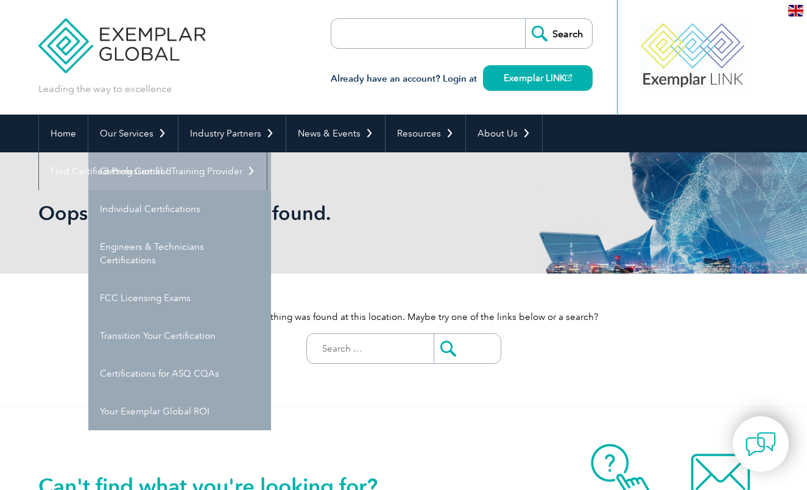
click at [135, 172] on link "Getting Certified" at bounding box center [179, 171] width 183 height 38
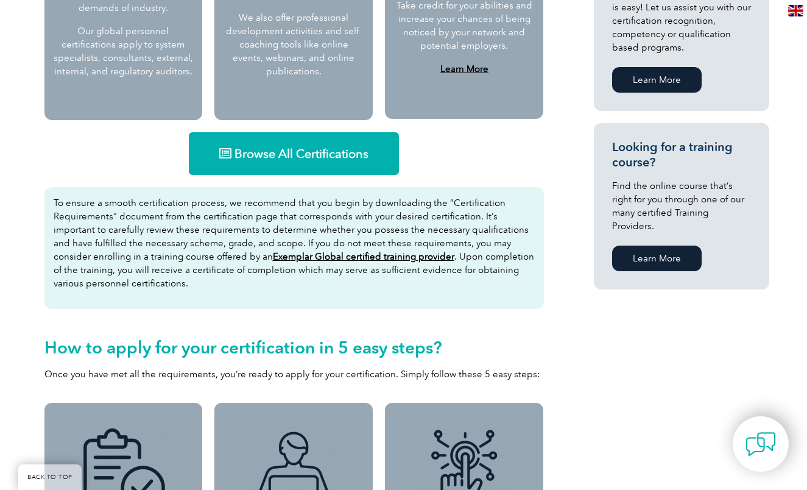
scroll to position [723, 0]
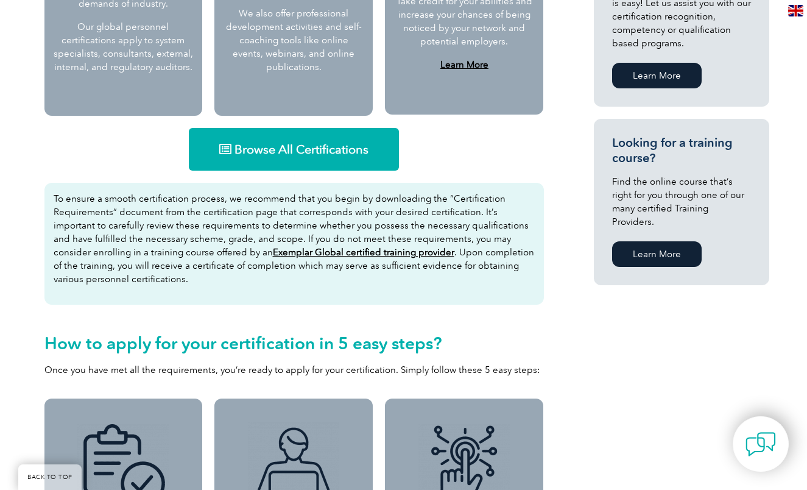
click at [270, 149] on span "Browse All Certifications" at bounding box center [301, 149] width 134 height 12
click at [275, 146] on span "Browse All Certifications" at bounding box center [301, 149] width 134 height 12
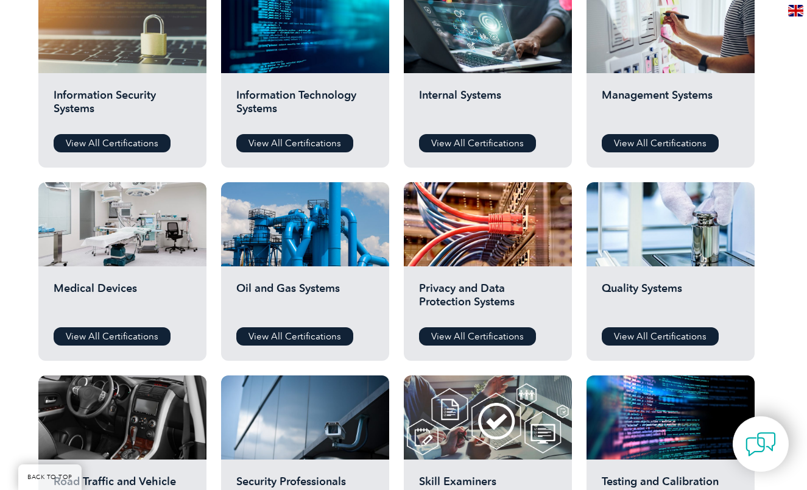
scroll to position [667, 0]
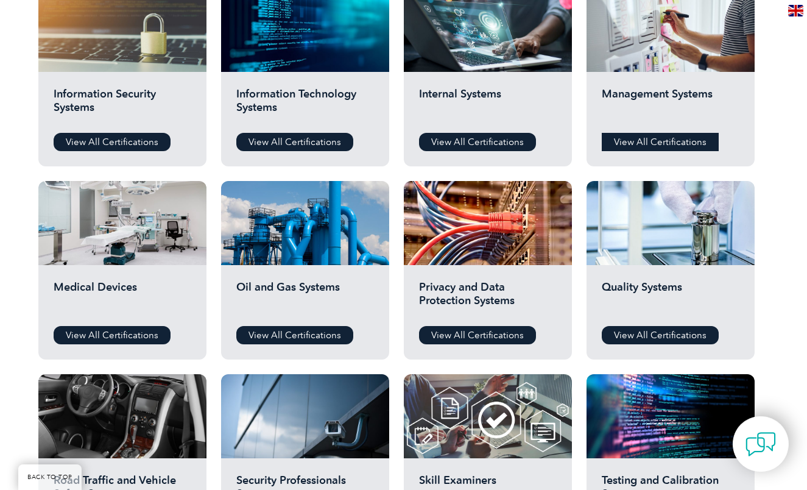
drag, startPoint x: 649, startPoint y: 138, endPoint x: 637, endPoint y: 137, distance: 12.2
click at [647, 137] on link "View All Certifications" at bounding box center [660, 142] width 117 height 18
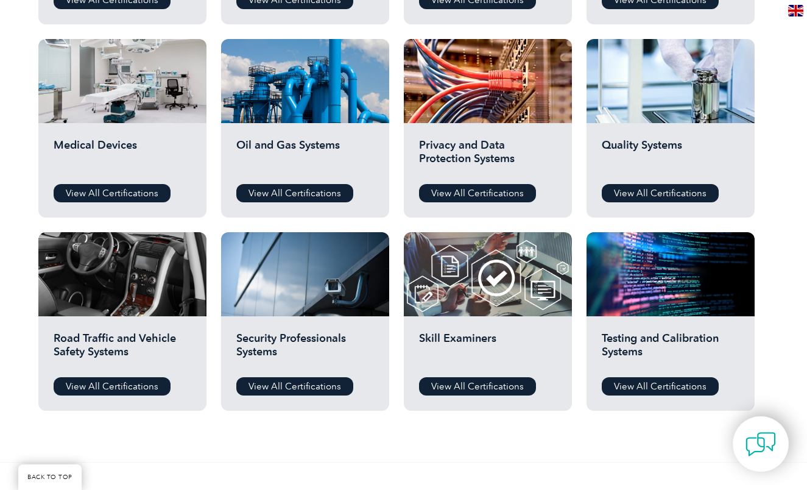
scroll to position [810, 0]
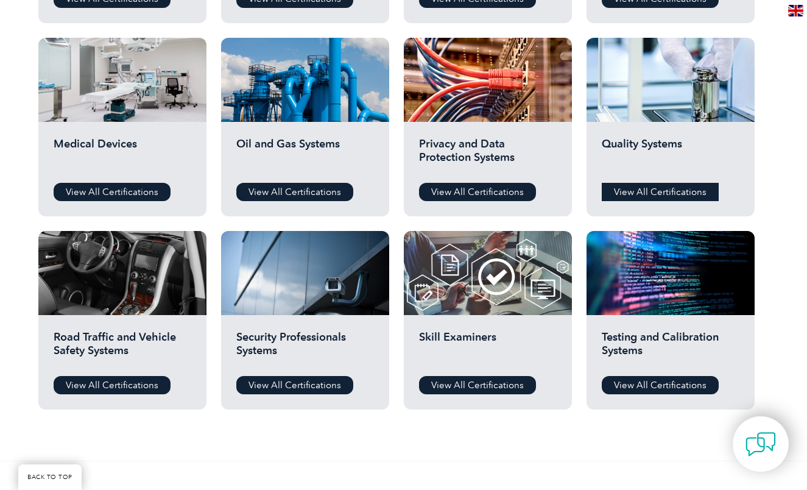
click at [652, 189] on link "View All Certifications" at bounding box center [660, 192] width 117 height 18
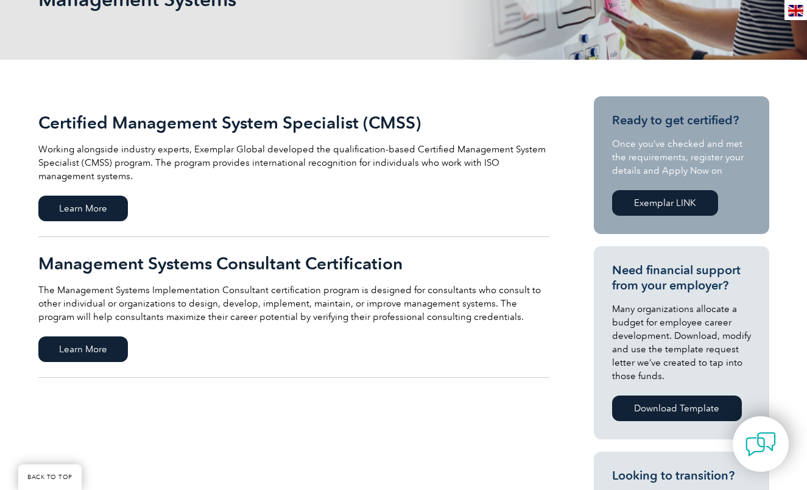
scroll to position [215, 0]
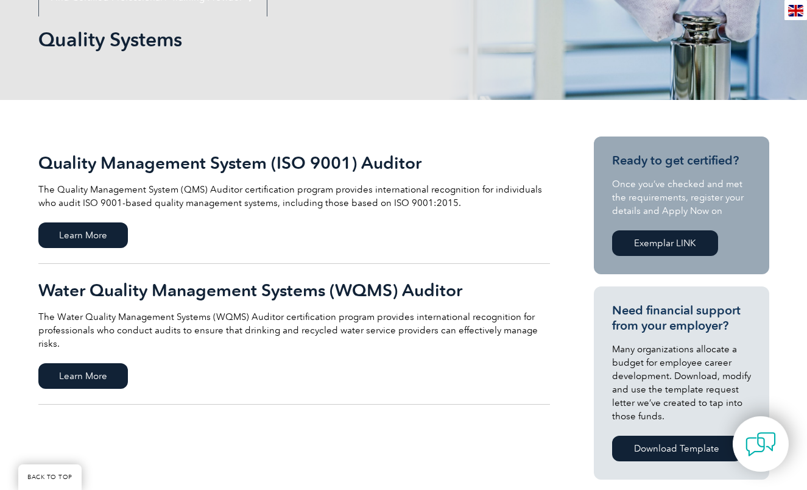
scroll to position [183, 0]
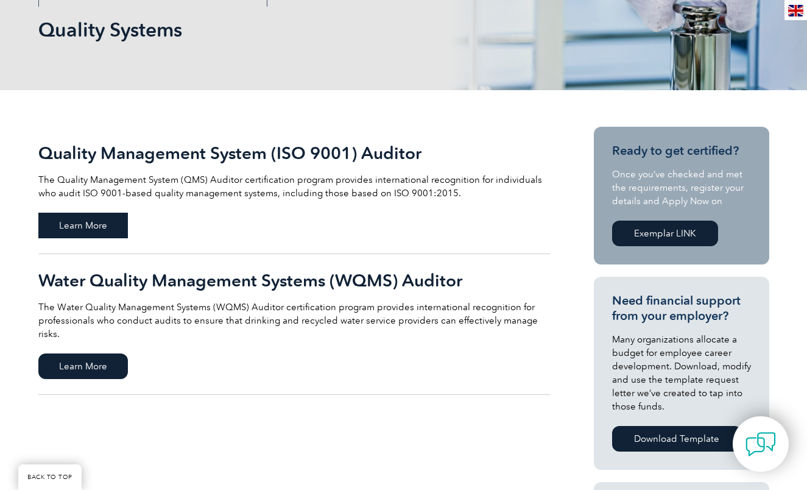
click at [82, 214] on span "Learn More" at bounding box center [83, 226] width 90 height 26
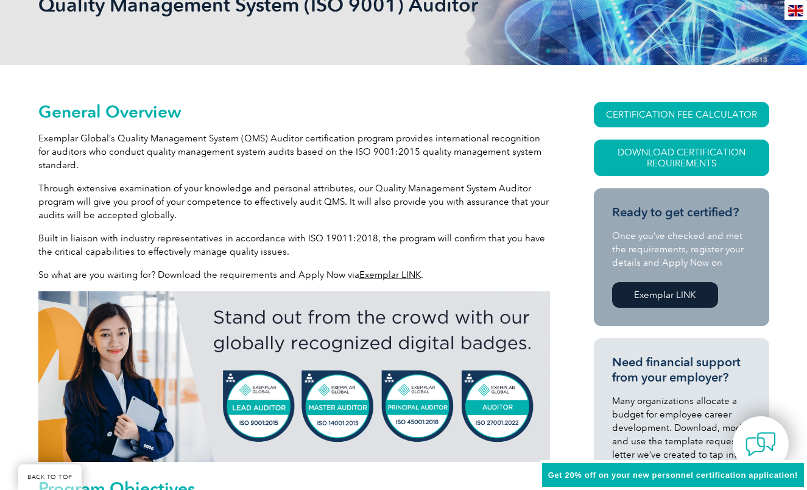
scroll to position [213, 0]
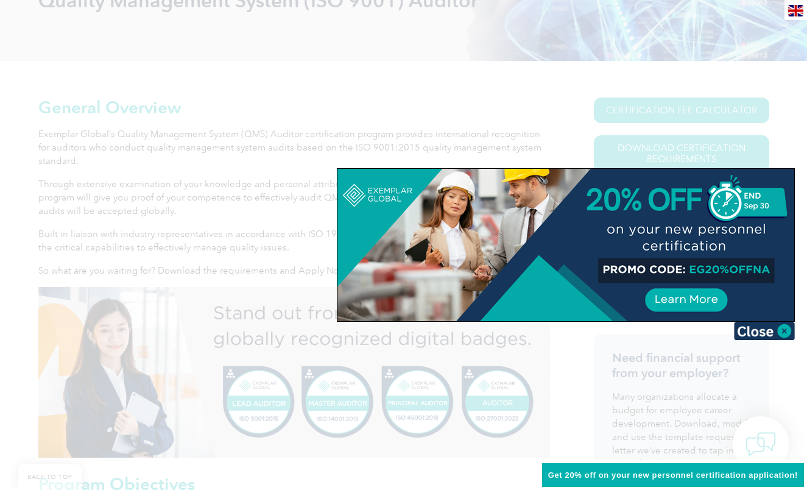
drag, startPoint x: 780, startPoint y: 327, endPoint x: 756, endPoint y: 327, distance: 23.8
click at [780, 327] on img at bounding box center [764, 331] width 61 height 18
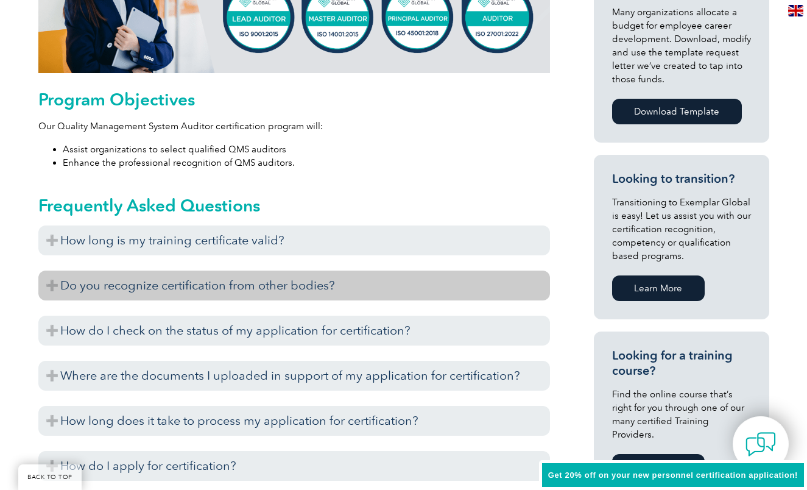
scroll to position [599, 0]
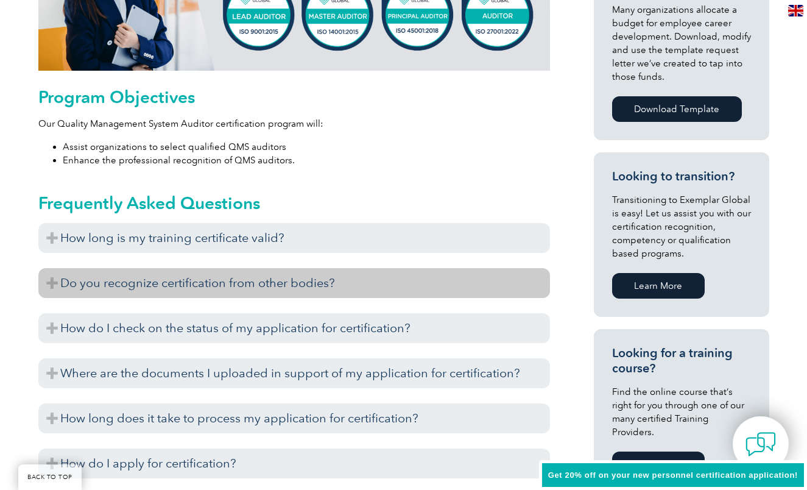
click at [535, 280] on h3 "Do you recognize certification from other bodies?" at bounding box center [294, 283] width 512 height 30
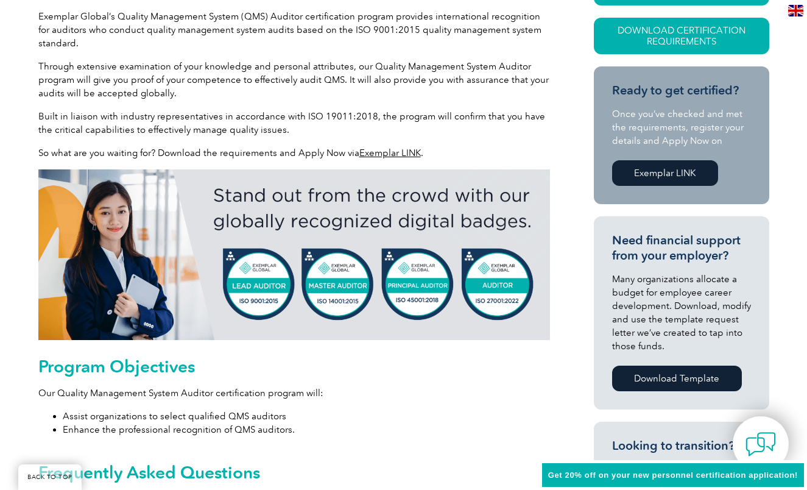
scroll to position [331, 0]
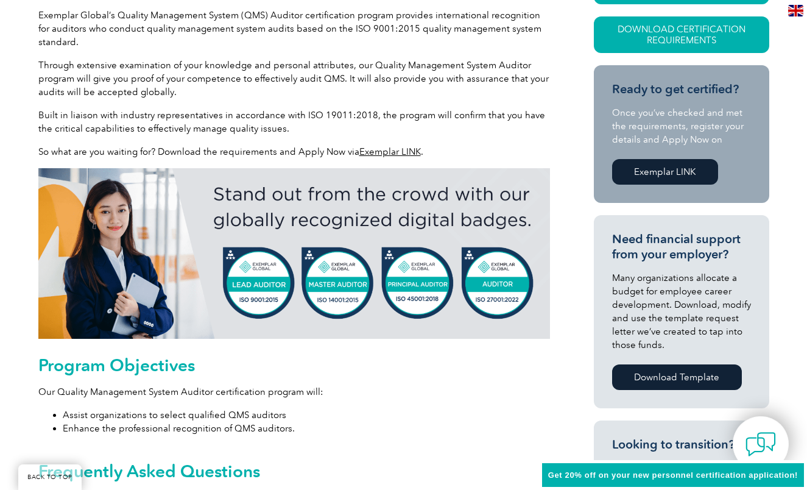
drag, startPoint x: 381, startPoint y: 150, endPoint x: 370, endPoint y: 157, distance: 12.5
click at [381, 150] on link "Exemplar LINK" at bounding box center [390, 151] width 62 height 11
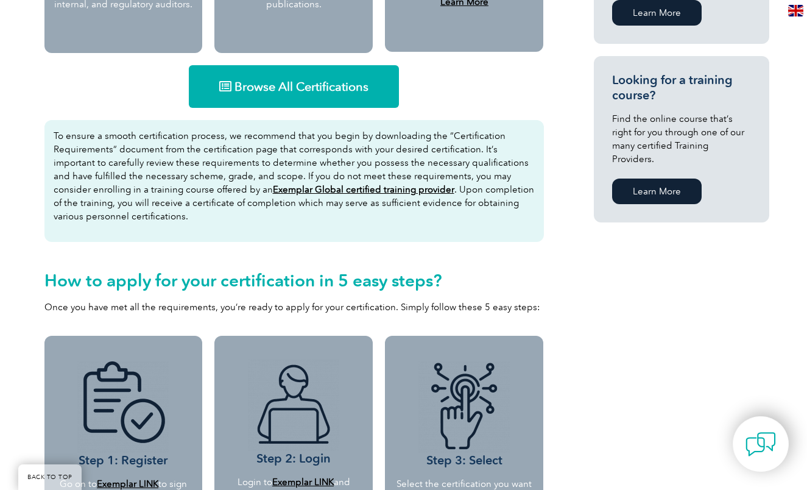
scroll to position [791, 0]
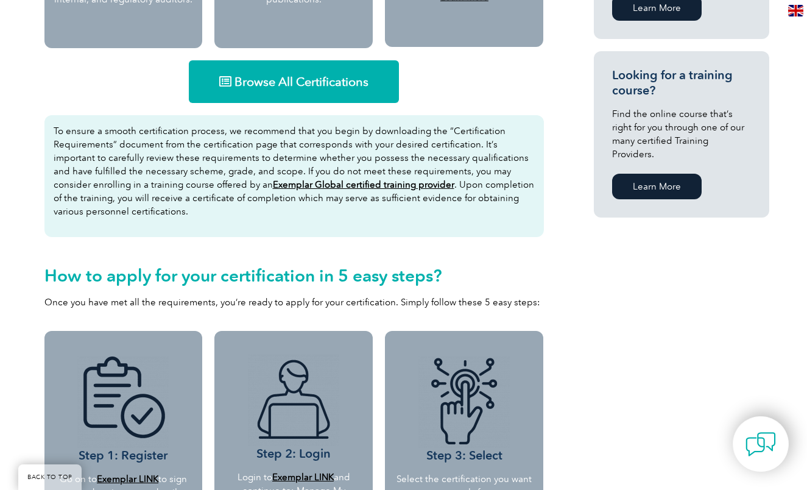
click at [643, 174] on link "Learn More" at bounding box center [657, 187] width 90 height 26
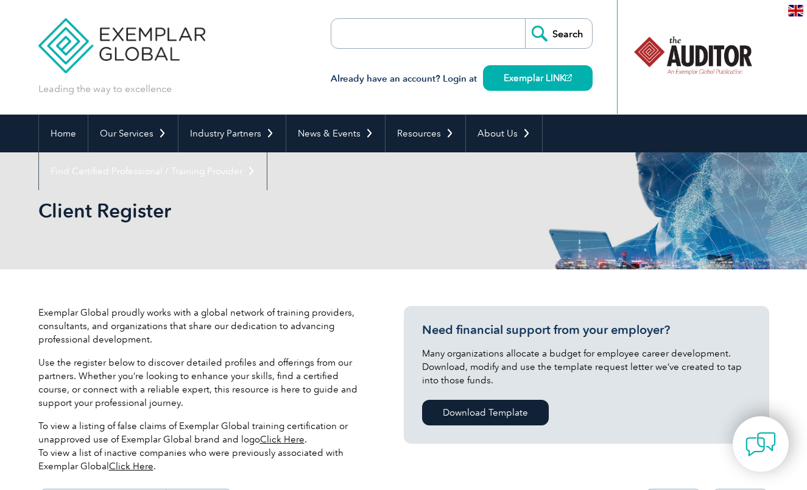
click at [687, 55] on div at bounding box center [692, 55] width 121 height 67
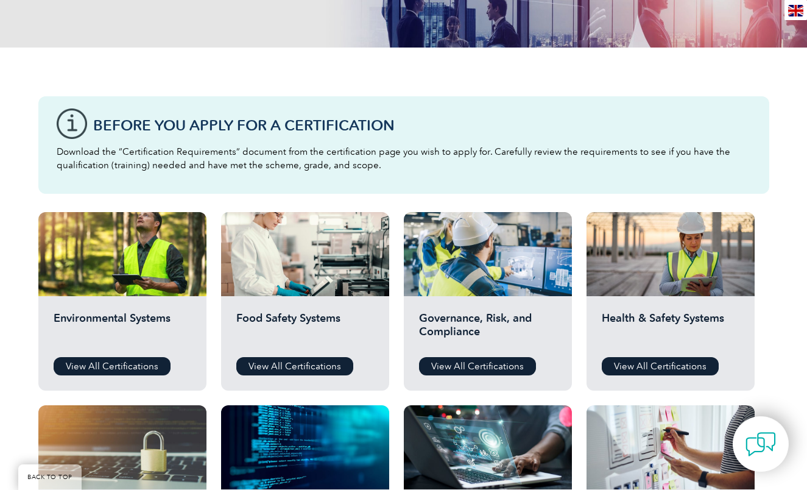
scroll to position [238, 0]
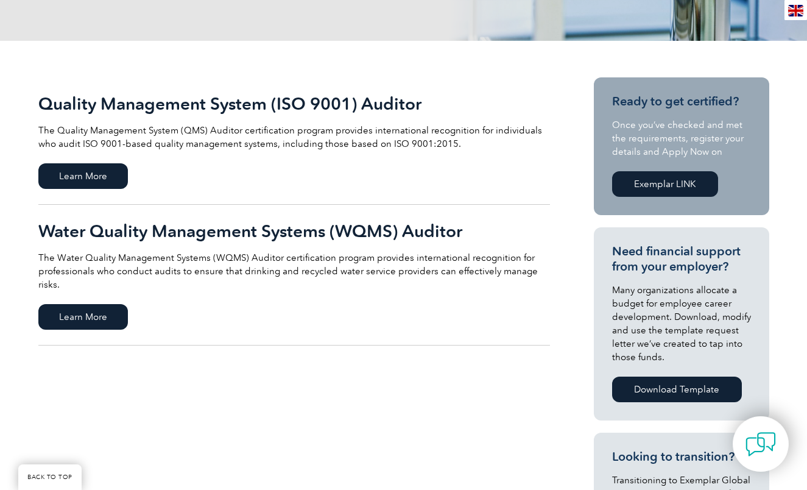
scroll to position [239, 0]
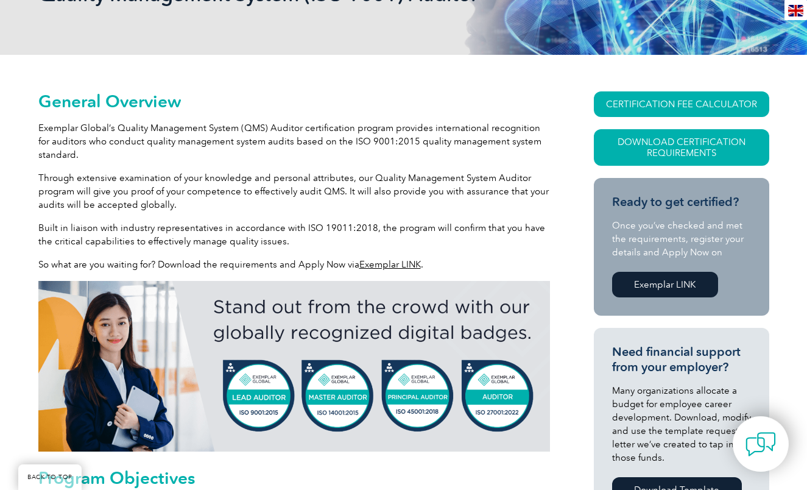
scroll to position [220, 0]
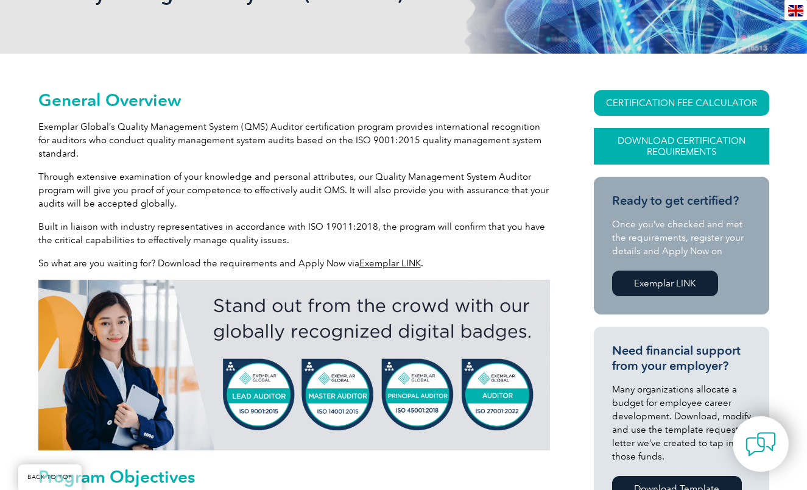
click at [662, 146] on link "Download Certification Requirements" at bounding box center [681, 146] width 175 height 37
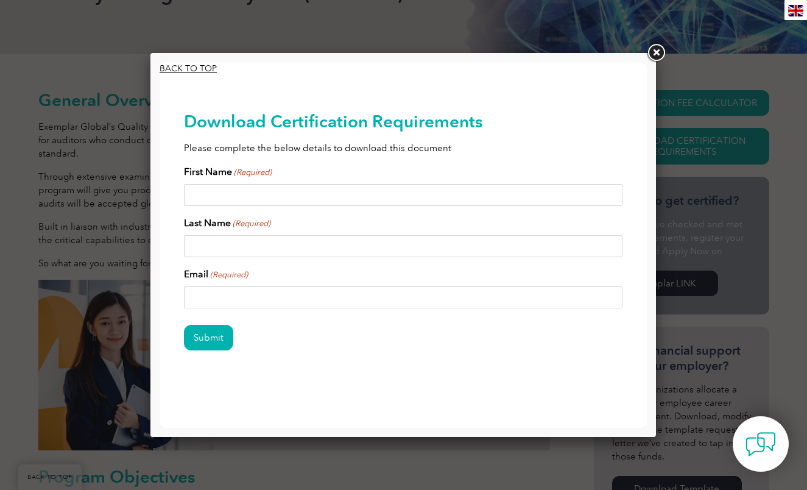
scroll to position [0, 0]
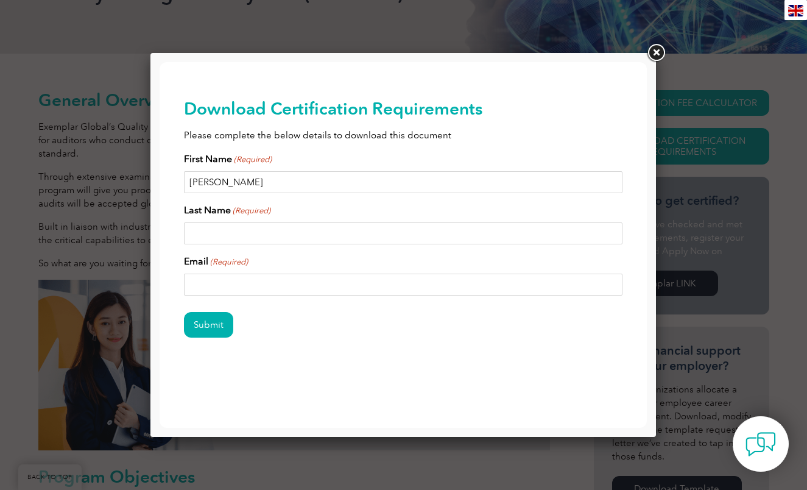
type input "[PERSON_NAME]"
click at [351, 210] on div "Last Name (Required)" at bounding box center [403, 223] width 439 height 41
type input "[PERSON_NAME]"
drag, startPoint x: 351, startPoint y: 322, endPoint x: 244, endPoint y: 297, distance: 109.6
click at [346, 321] on div "Submit" at bounding box center [403, 325] width 439 height 53
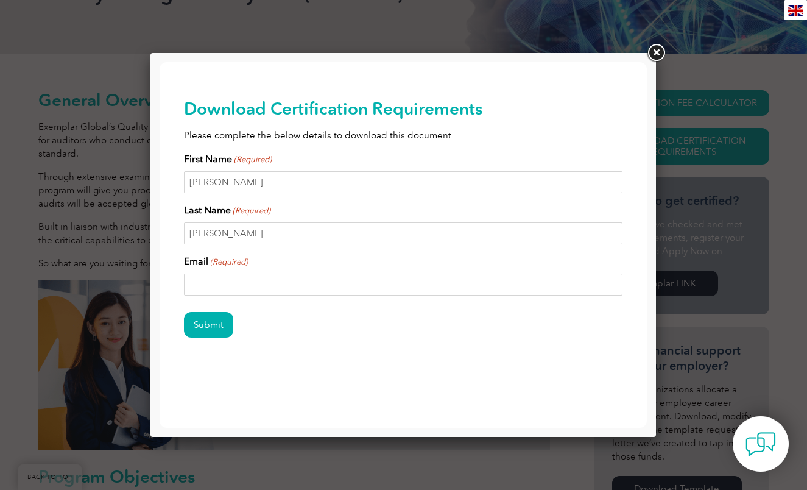
type input "[EMAIL_ADDRESS][DOMAIN_NAME]"
drag, startPoint x: 208, startPoint y: 321, endPoint x: 221, endPoint y: 322, distance: 12.8
click at [208, 321] on input "Submit" at bounding box center [208, 325] width 49 height 26
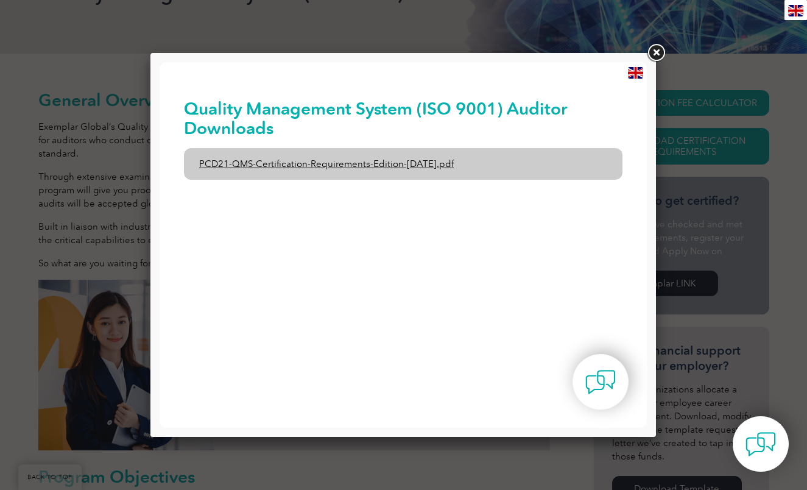
click at [341, 161] on link "PCD21-QMS-Certification-Requirements-Edition-[DATE].pdf" at bounding box center [403, 164] width 439 height 32
